Goal: Understand process/instructions: Learn how to perform a task or action

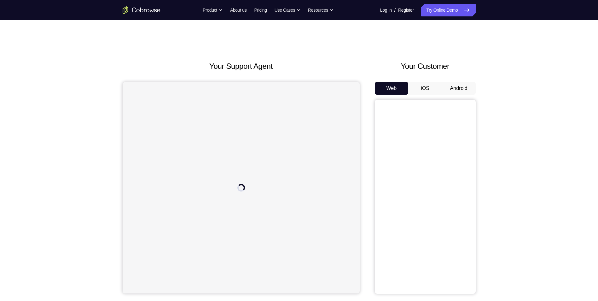
scroll to position [32, 0]
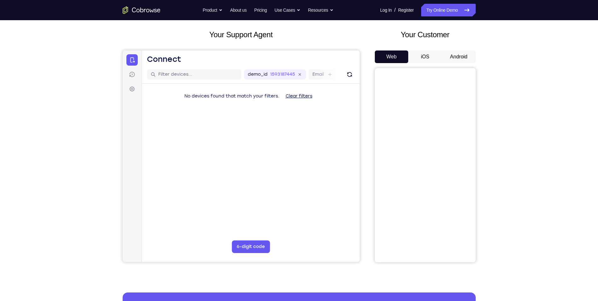
click at [462, 56] on button "Android" at bounding box center [459, 56] width 34 height 13
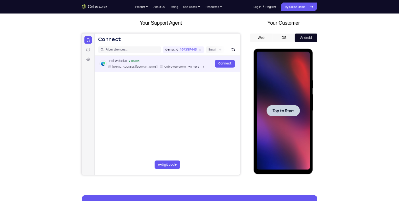
scroll to position [0, 0]
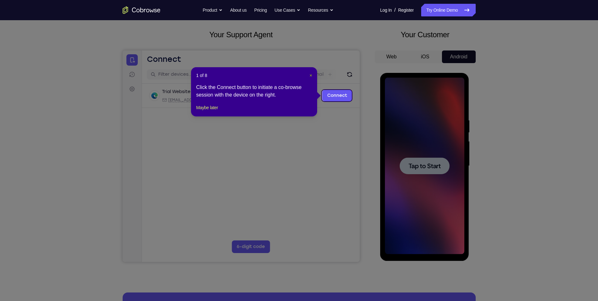
click at [311, 74] on span "×" at bounding box center [311, 75] width 3 height 5
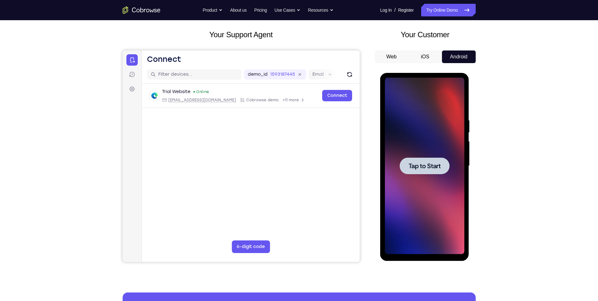
click at [430, 158] on div at bounding box center [425, 165] width 50 height 17
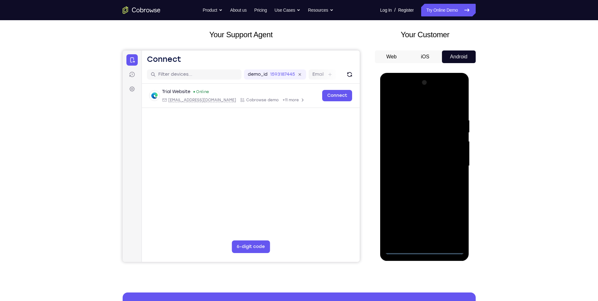
click at [424, 248] on div at bounding box center [424, 166] width 79 height 177
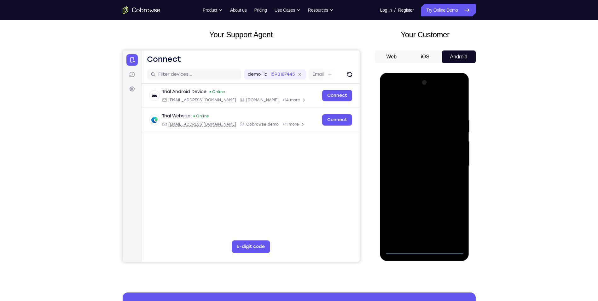
click at [452, 225] on div at bounding box center [424, 166] width 79 height 177
click at [413, 104] on div at bounding box center [424, 166] width 79 height 177
click at [452, 161] on div at bounding box center [424, 166] width 79 height 177
click at [415, 177] on div at bounding box center [424, 166] width 79 height 177
click at [419, 160] on div at bounding box center [424, 166] width 79 height 177
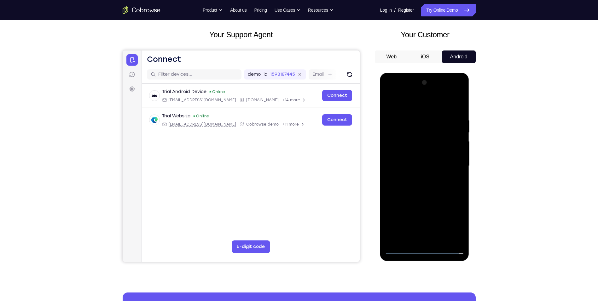
click at [413, 162] on div at bounding box center [424, 166] width 79 height 177
click at [415, 185] on div at bounding box center [424, 166] width 79 height 177
click at [423, 184] on div at bounding box center [424, 166] width 79 height 177
click at [403, 189] on div at bounding box center [424, 166] width 79 height 177
click at [420, 186] on div at bounding box center [424, 166] width 79 height 177
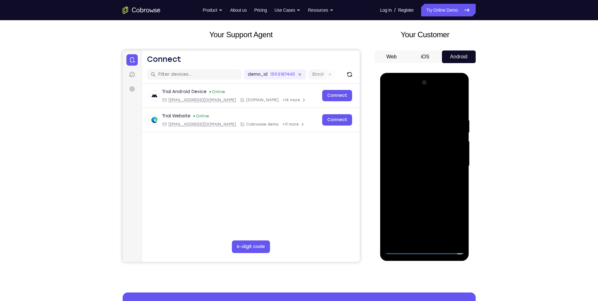
click at [416, 186] on div at bounding box center [424, 166] width 79 height 177
click at [451, 107] on div at bounding box center [424, 166] width 79 height 177
click at [429, 185] on div at bounding box center [424, 166] width 79 height 177
click at [425, 185] on div at bounding box center [424, 166] width 79 height 177
click at [420, 196] on div at bounding box center [424, 166] width 79 height 177
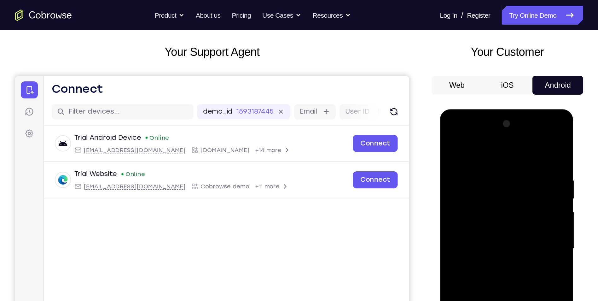
scroll to position [95, 0]
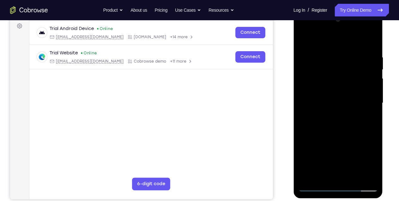
click at [318, 67] on div at bounding box center [337, 103] width 79 height 177
click at [308, 61] on div at bounding box center [337, 103] width 79 height 177
click at [363, 173] on div at bounding box center [337, 103] width 79 height 177
click at [371, 41] on div at bounding box center [337, 103] width 79 height 177
click at [353, 176] on div at bounding box center [337, 103] width 79 height 177
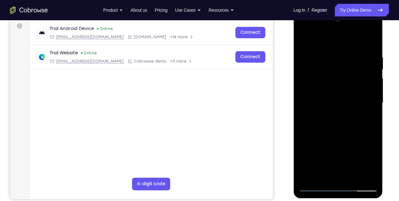
click at [344, 138] on div at bounding box center [337, 103] width 79 height 177
click at [343, 98] on div at bounding box center [337, 103] width 79 height 177
click at [302, 42] on div at bounding box center [337, 103] width 79 height 177
click at [335, 117] on div at bounding box center [337, 103] width 79 height 177
click at [301, 41] on div at bounding box center [337, 103] width 79 height 177
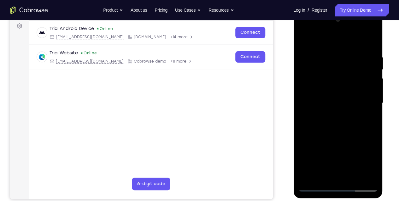
click at [325, 140] on div at bounding box center [337, 103] width 79 height 177
click at [300, 40] on div at bounding box center [337, 103] width 79 height 177
click at [327, 154] on div at bounding box center [337, 103] width 79 height 177
click at [304, 40] on div at bounding box center [337, 103] width 79 height 177
drag, startPoint x: 329, startPoint y: 167, endPoint x: 325, endPoint y: 132, distance: 35.5
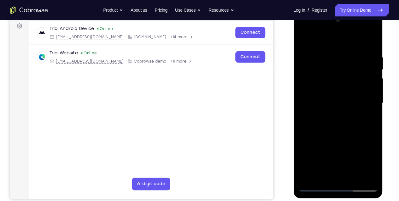
click at [325, 132] on div at bounding box center [337, 103] width 79 height 177
click at [324, 160] on div at bounding box center [337, 103] width 79 height 177
click at [304, 41] on div at bounding box center [337, 103] width 79 height 177
click at [304, 40] on div at bounding box center [337, 103] width 79 height 177
click at [322, 50] on div at bounding box center [337, 103] width 79 height 177
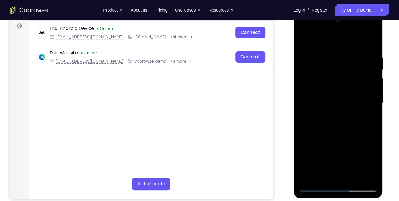
click at [372, 81] on div at bounding box center [337, 103] width 79 height 177
click at [370, 41] on div at bounding box center [337, 103] width 79 height 177
click at [352, 50] on div at bounding box center [337, 103] width 79 height 177
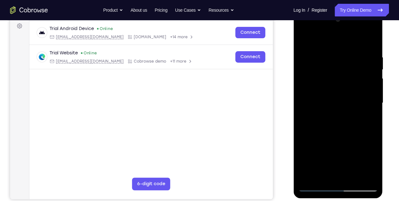
click at [367, 86] on div at bounding box center [337, 103] width 79 height 177
click at [369, 42] on div at bounding box center [337, 103] width 79 height 177
drag, startPoint x: 355, startPoint y: 52, endPoint x: 306, endPoint y: 54, distance: 49.5
click at [306, 54] on div at bounding box center [337, 103] width 79 height 177
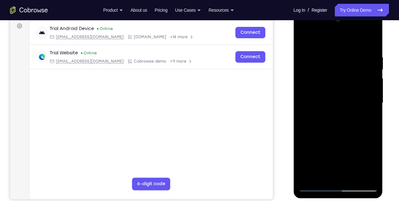
drag, startPoint x: 348, startPoint y: 51, endPoint x: 292, endPoint y: 48, distance: 56.2
click at [293, 48] on html "Online web based iOS Simulators and Android Emulators. Run iPhone, iPad, Mobile…" at bounding box center [338, 104] width 90 height 189
click at [340, 54] on div at bounding box center [337, 103] width 79 height 177
click at [369, 83] on div at bounding box center [337, 103] width 79 height 177
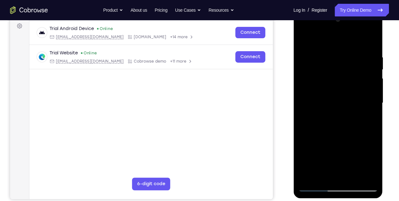
click at [318, 41] on div at bounding box center [337, 103] width 79 height 177
click at [351, 61] on div at bounding box center [337, 103] width 79 height 177
click at [305, 41] on div at bounding box center [337, 103] width 79 height 177
drag, startPoint x: 338, startPoint y: 139, endPoint x: 324, endPoint y: 62, distance: 77.9
click at [324, 65] on div at bounding box center [337, 103] width 79 height 177
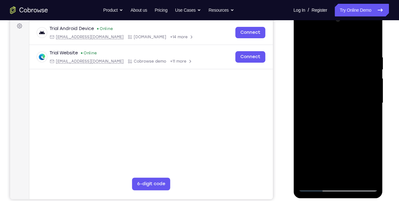
click at [331, 147] on div at bounding box center [337, 103] width 79 height 177
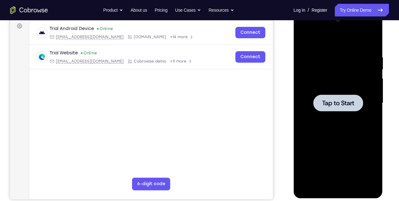
click at [162, 131] on main "demo_id 1593187445 1593187445 Email User ID Device ID Device name 6-digit code …" at bounding box center [150, 108] width 243 height 211
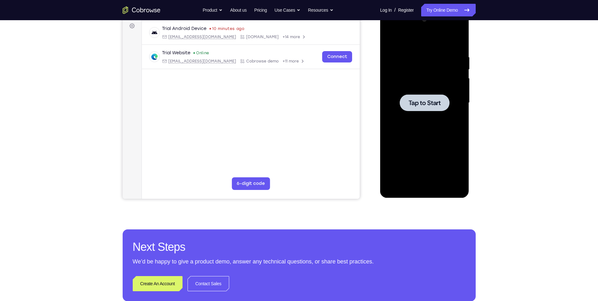
drag, startPoint x: 432, startPoint y: 103, endPoint x: 419, endPoint y: 100, distance: 12.7
click at [431, 103] on span "Tap to Start" at bounding box center [425, 103] width 32 height 6
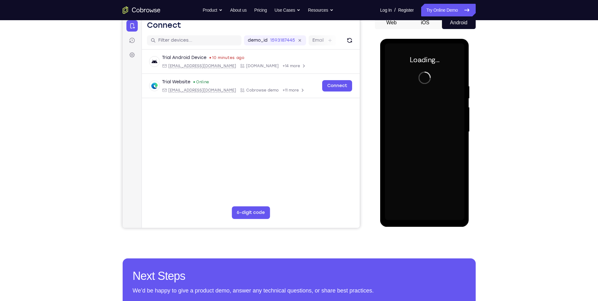
scroll to position [32, 0]
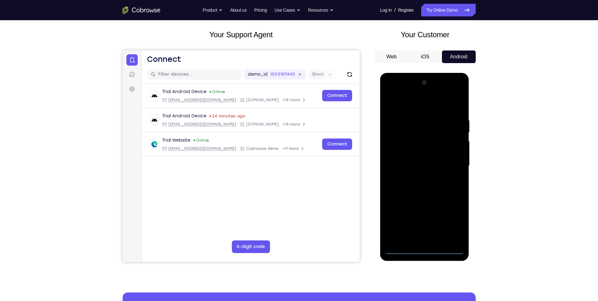
click at [424, 250] on div at bounding box center [424, 166] width 79 height 177
click at [454, 221] on div at bounding box center [424, 166] width 79 height 177
click at [430, 105] on div at bounding box center [424, 166] width 79 height 177
click at [398, 150] on div at bounding box center [424, 166] width 79 height 177
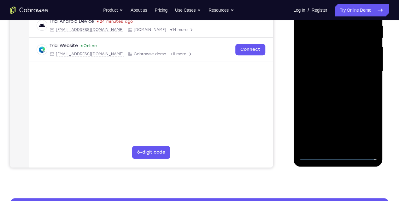
scroll to position [84, 0]
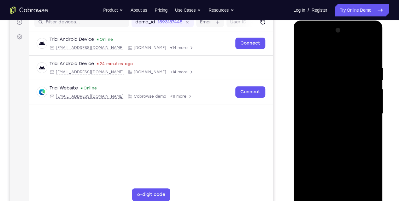
click at [328, 114] on div at bounding box center [337, 113] width 79 height 177
click at [336, 119] on div at bounding box center [337, 113] width 79 height 177
click at [364, 51] on div at bounding box center [337, 113] width 79 height 177
click at [338, 187] on div at bounding box center [337, 113] width 79 height 177
click at [360, 61] on div at bounding box center [337, 113] width 79 height 177
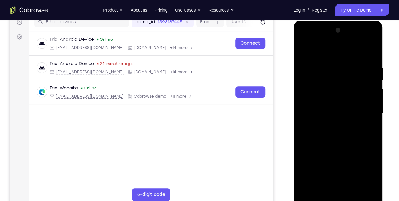
click at [307, 51] on div at bounding box center [337, 113] width 79 height 177
click at [335, 85] on div at bounding box center [337, 113] width 79 height 177
click at [372, 119] on div at bounding box center [337, 113] width 79 height 177
click at [303, 119] on div at bounding box center [337, 113] width 79 height 177
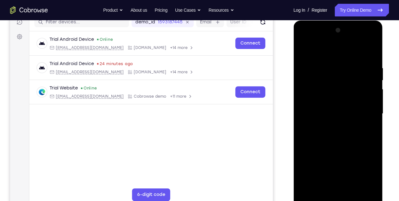
click at [326, 186] on div at bounding box center [337, 113] width 79 height 177
click at [342, 128] on div at bounding box center [337, 113] width 79 height 177
click at [370, 119] on div at bounding box center [337, 113] width 79 height 177
click at [374, 54] on div at bounding box center [337, 113] width 79 height 177
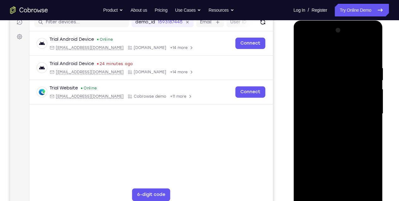
click at [371, 50] on div at bounding box center [337, 113] width 79 height 177
click at [371, 41] on div at bounding box center [337, 113] width 79 height 177
click at [357, 158] on div at bounding box center [337, 113] width 79 height 177
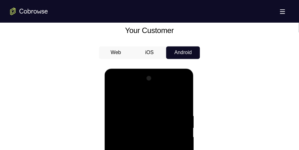
scroll to position [336, 0]
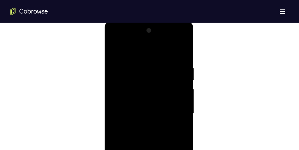
click at [160, 126] on div at bounding box center [148, 113] width 79 height 177
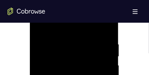
scroll to position [352, 0]
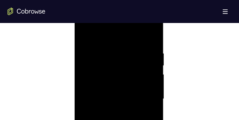
scroll to position [338, 0]
click at [157, 71] on div at bounding box center [118, 99] width 79 height 177
click at [155, 55] on div at bounding box center [118, 99] width 79 height 177
click at [147, 39] on div at bounding box center [118, 99] width 79 height 177
drag, startPoint x: 139, startPoint y: 51, endPoint x: 119, endPoint y: 46, distance: 20.1
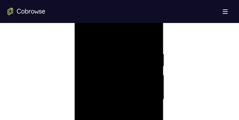
click at [117, 47] on div at bounding box center [118, 99] width 79 height 177
drag, startPoint x: 144, startPoint y: 70, endPoint x: 108, endPoint y: 69, distance: 35.6
click at [108, 69] on div at bounding box center [118, 87] width 79 height 177
drag, startPoint x: 142, startPoint y: 71, endPoint x: 98, endPoint y: 67, distance: 44.6
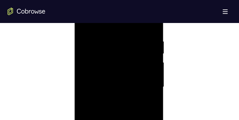
click at [96, 68] on div at bounding box center [118, 87] width 79 height 177
drag, startPoint x: 144, startPoint y: 73, endPoint x: 108, endPoint y: 72, distance: 36.6
click at [108, 72] on div at bounding box center [118, 87] width 79 height 177
click at [152, 71] on div at bounding box center [118, 112] width 79 height 177
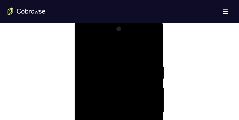
click at [154, 71] on div at bounding box center [118, 112] width 79 height 177
click at [154, 70] on div at bounding box center [118, 112] width 79 height 177
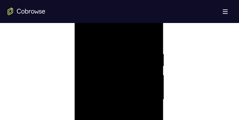
click at [103, 72] on div at bounding box center [118, 99] width 79 height 177
click at [103, 65] on div at bounding box center [118, 99] width 79 height 177
click at [100, 70] on div at bounding box center [118, 99] width 79 height 177
click at [109, 41] on div at bounding box center [118, 99] width 79 height 177
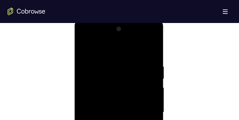
click at [102, 45] on div at bounding box center [118, 112] width 79 height 177
click at [114, 63] on div at bounding box center [118, 112] width 79 height 177
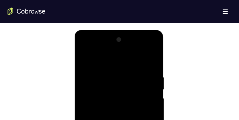
scroll to position [313, 0]
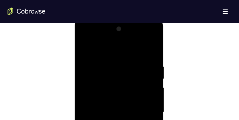
scroll to position [325, 0]
click at [142, 49] on div at bounding box center [118, 112] width 79 height 177
drag, startPoint x: 102, startPoint y: 59, endPoint x: 159, endPoint y: 61, distance: 57.1
click at [160, 61] on div at bounding box center [119, 113] width 89 height 188
drag, startPoint x: 99, startPoint y: 58, endPoint x: 183, endPoint y: 61, distance: 83.3
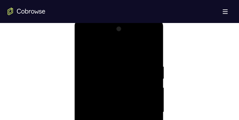
click at [165, 61] on html "Online web based iOS Simulators and Android Emulators. Run iPhone, iPad, Mobile…" at bounding box center [120, 113] width 90 height 189
click at [95, 49] on div at bounding box center [118, 112] width 79 height 177
click at [93, 48] on div at bounding box center [118, 112] width 79 height 177
click at [95, 49] on div at bounding box center [118, 112] width 79 height 177
click at [107, 59] on div at bounding box center [118, 112] width 79 height 177
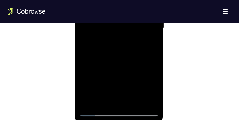
scroll to position [376, 0]
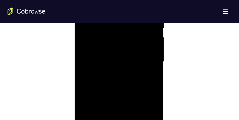
click at [99, 46] on div at bounding box center [118, 62] width 79 height 177
click at [98, 64] on div at bounding box center [118, 62] width 79 height 177
drag, startPoint x: 140, startPoint y: 66, endPoint x: 67, endPoint y: 55, distance: 74.3
click at [75, 55] on html "Online web based iOS Simulators and Android Emulators. Run iPhone, iPad, Mobile…" at bounding box center [120, 63] width 90 height 189
drag, startPoint x: 132, startPoint y: 65, endPoint x: 35, endPoint y: 56, distance: 97.2
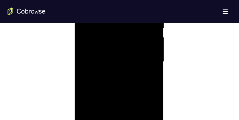
click at [75, 56] on html "Online web based iOS Simulators and Android Emulators. Run iPhone, iPad, Mobile…" at bounding box center [120, 63] width 90 height 189
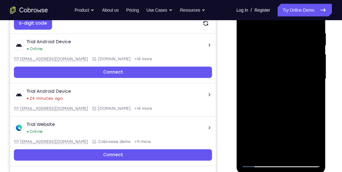
scroll to position [124, 0]
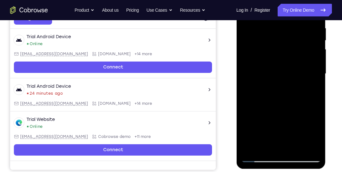
click at [290, 103] on div at bounding box center [280, 73] width 79 height 177
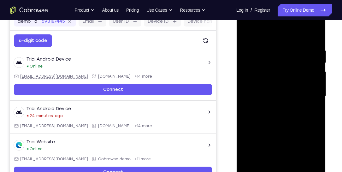
scroll to position [88, 0]
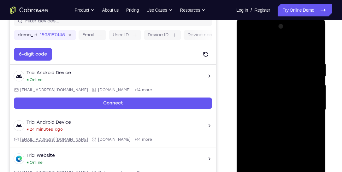
click at [247, 37] on div at bounding box center [280, 109] width 79 height 177
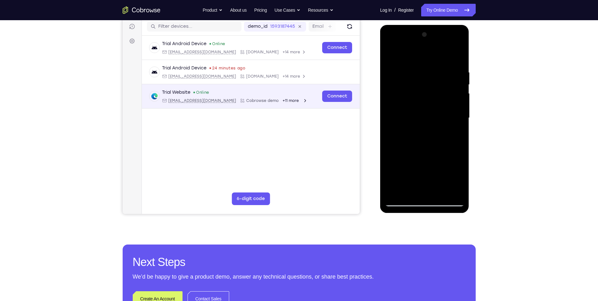
scroll to position [79, 0]
